Goal: Find specific page/section: Find specific page/section

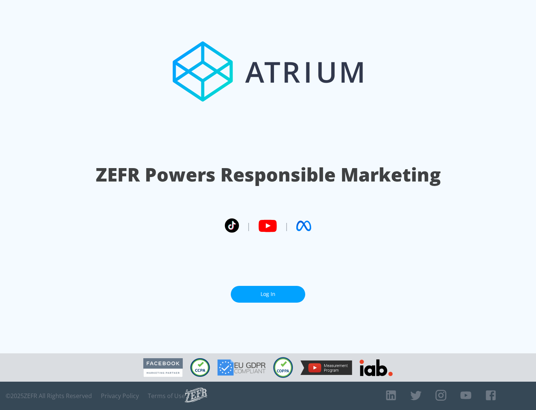
click at [268, 294] on link "Log In" at bounding box center [268, 294] width 75 height 17
